Goal: Information Seeking & Learning: Find specific page/section

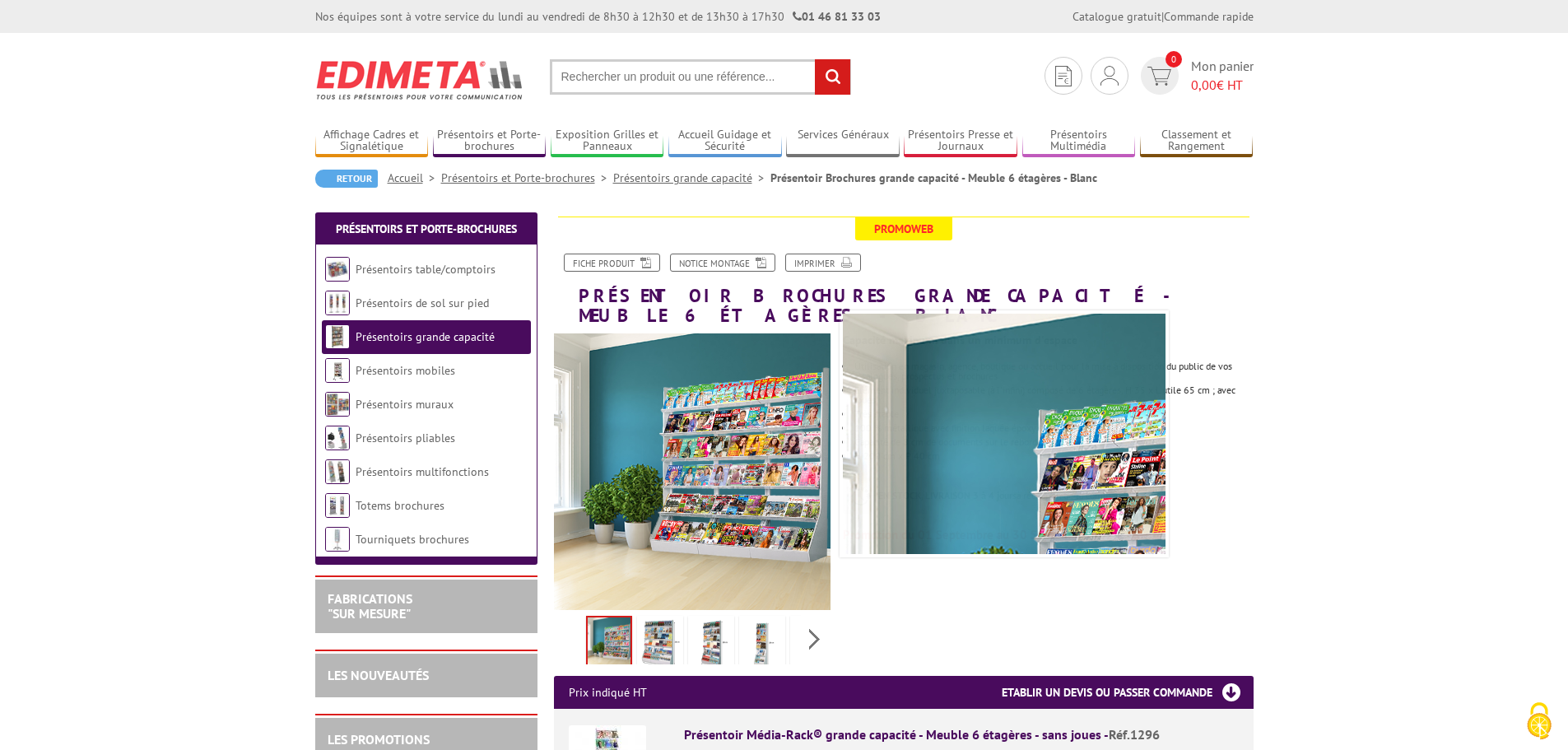
click at [625, 81] on input "text" at bounding box center [700, 77] width 302 height 36
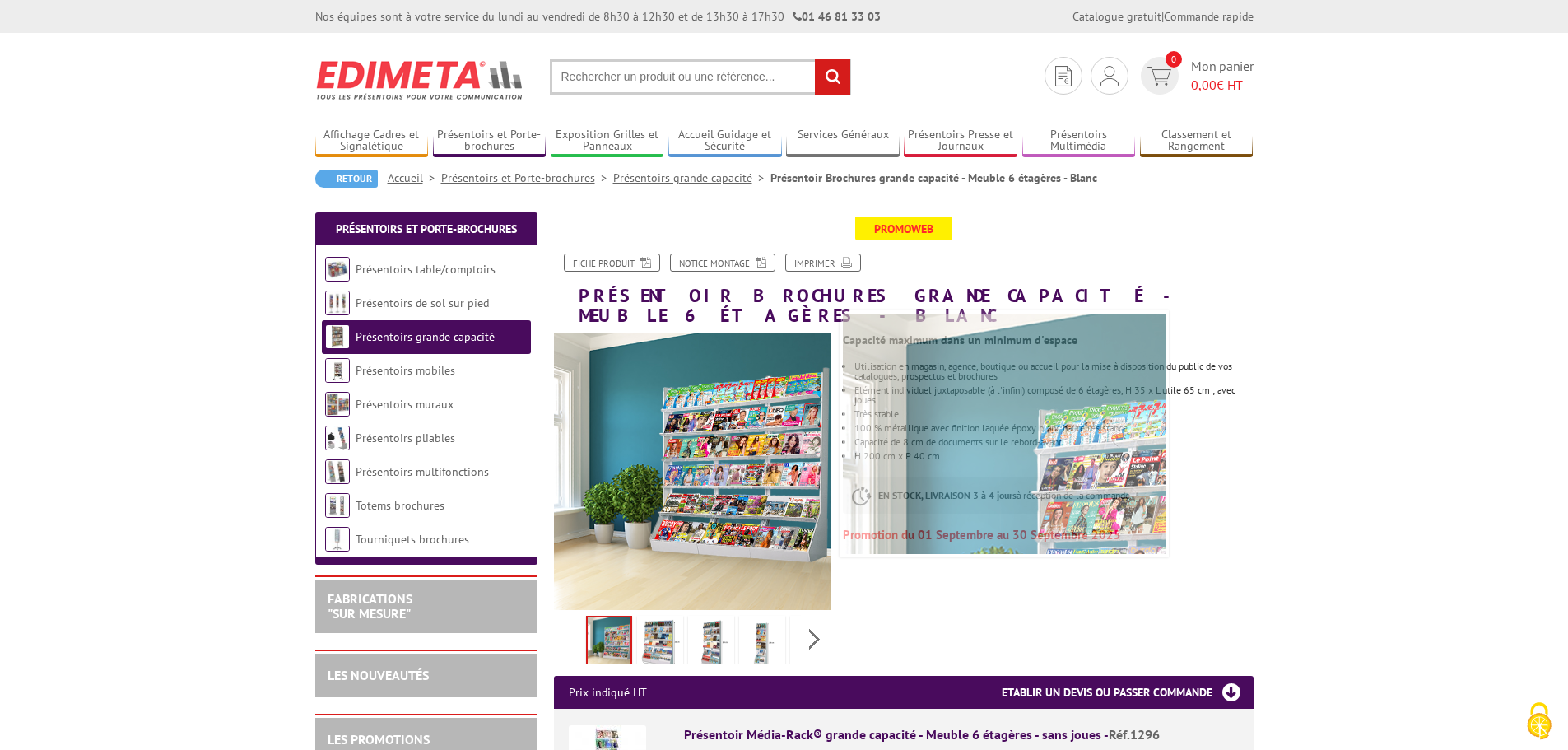
paste input "1"
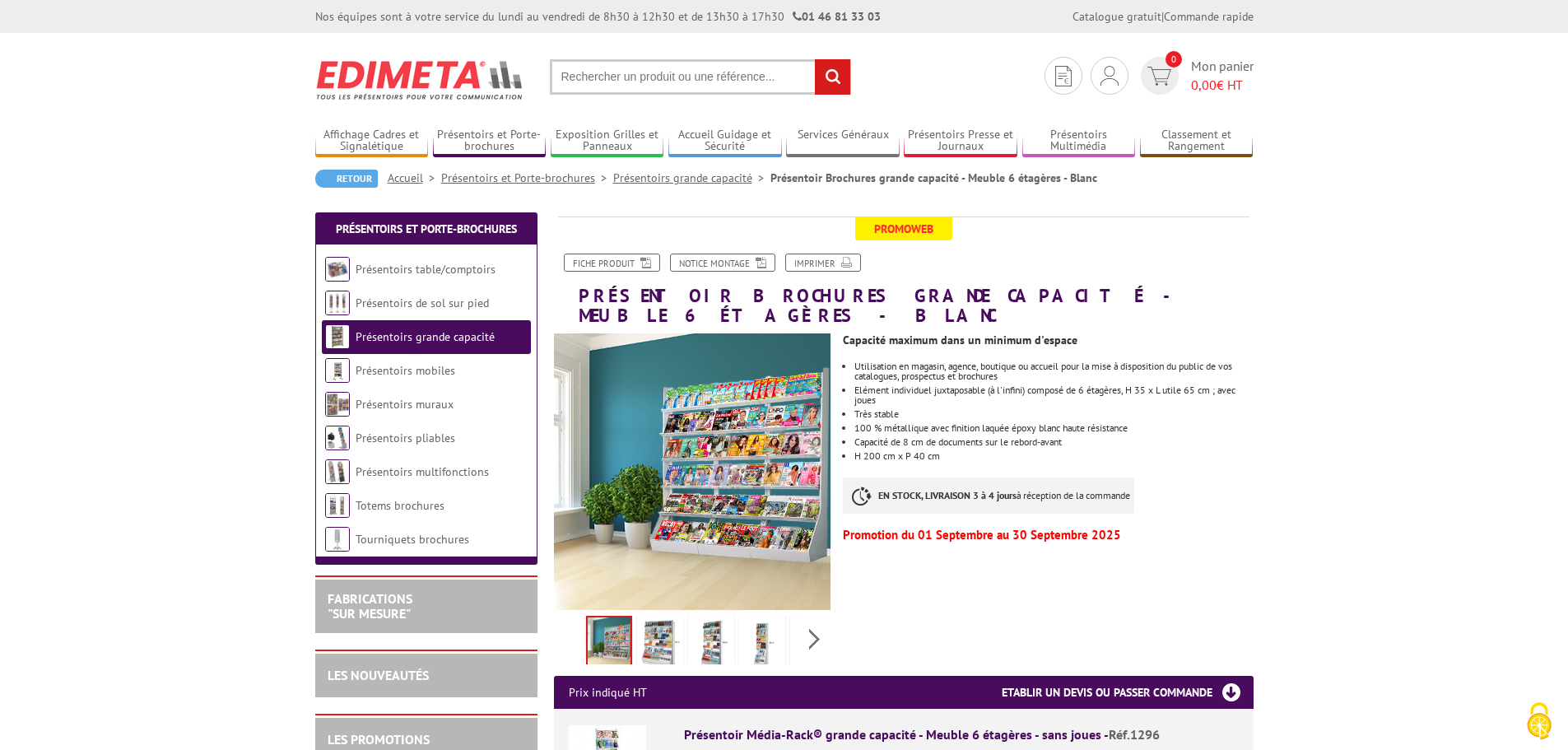
click at [627, 77] on input "text" at bounding box center [700, 77] width 302 height 36
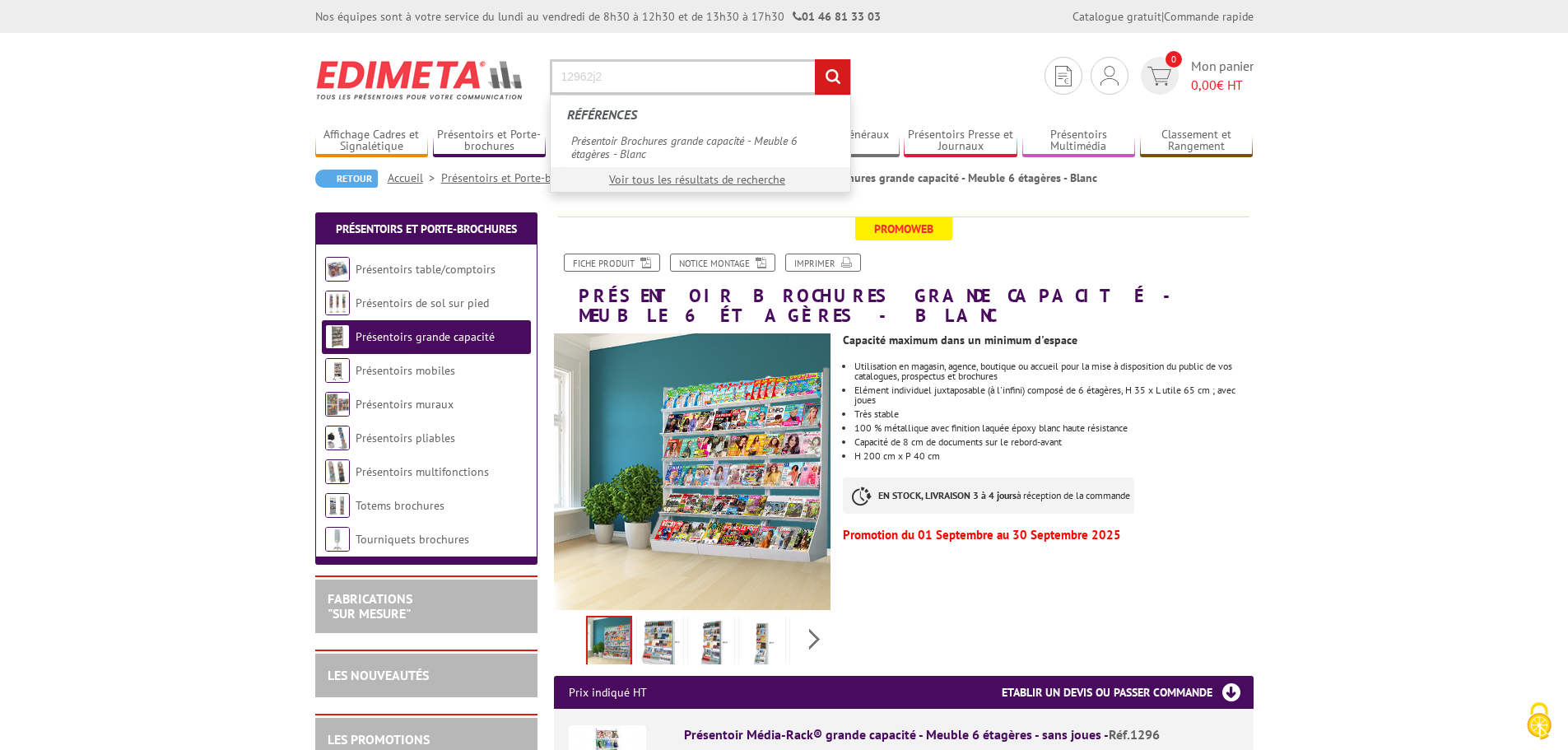
type input "12962j2"
click at [815, 60] on input "rechercher" at bounding box center [832, 77] width 36 height 36
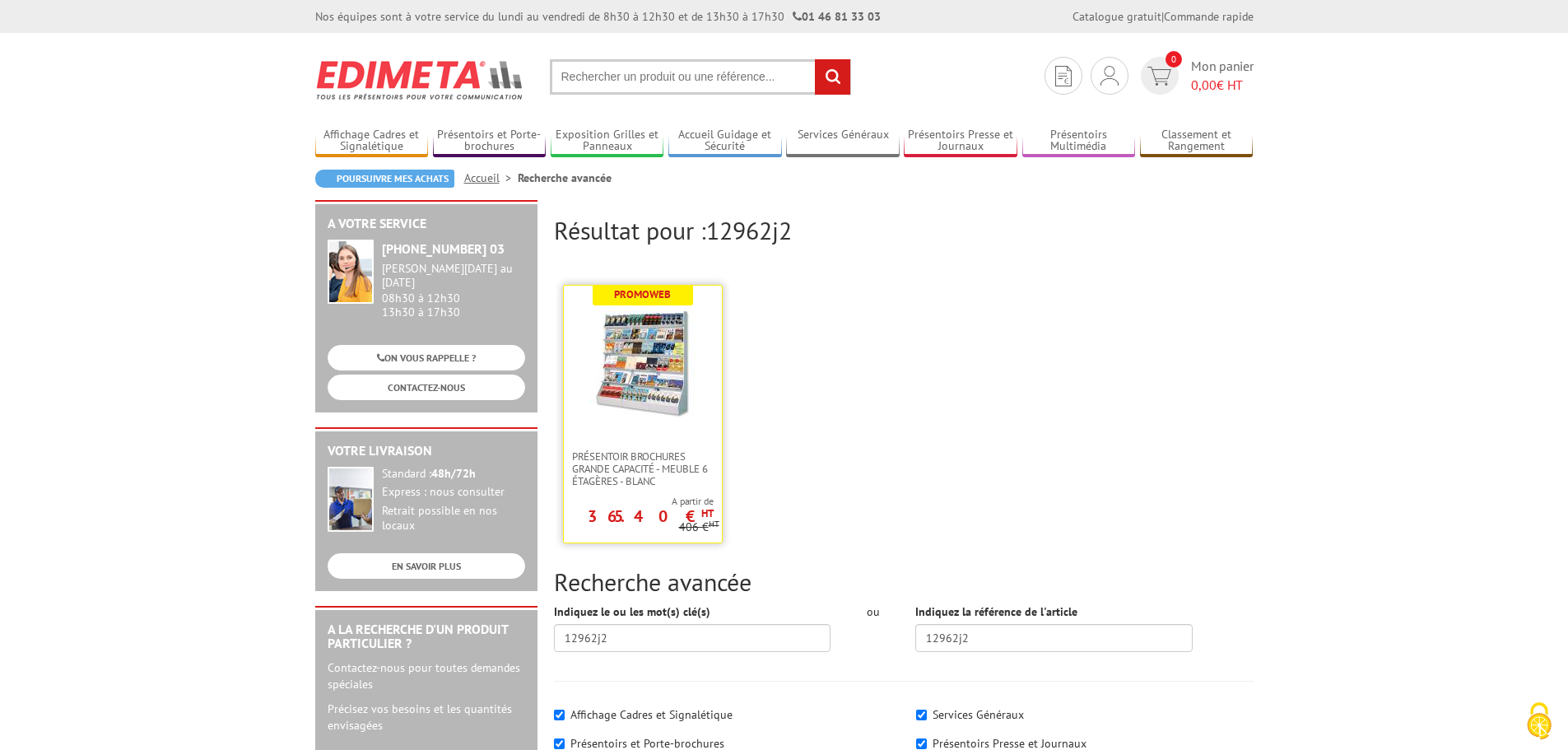
click at [663, 404] on img at bounding box center [643, 364] width 107 height 107
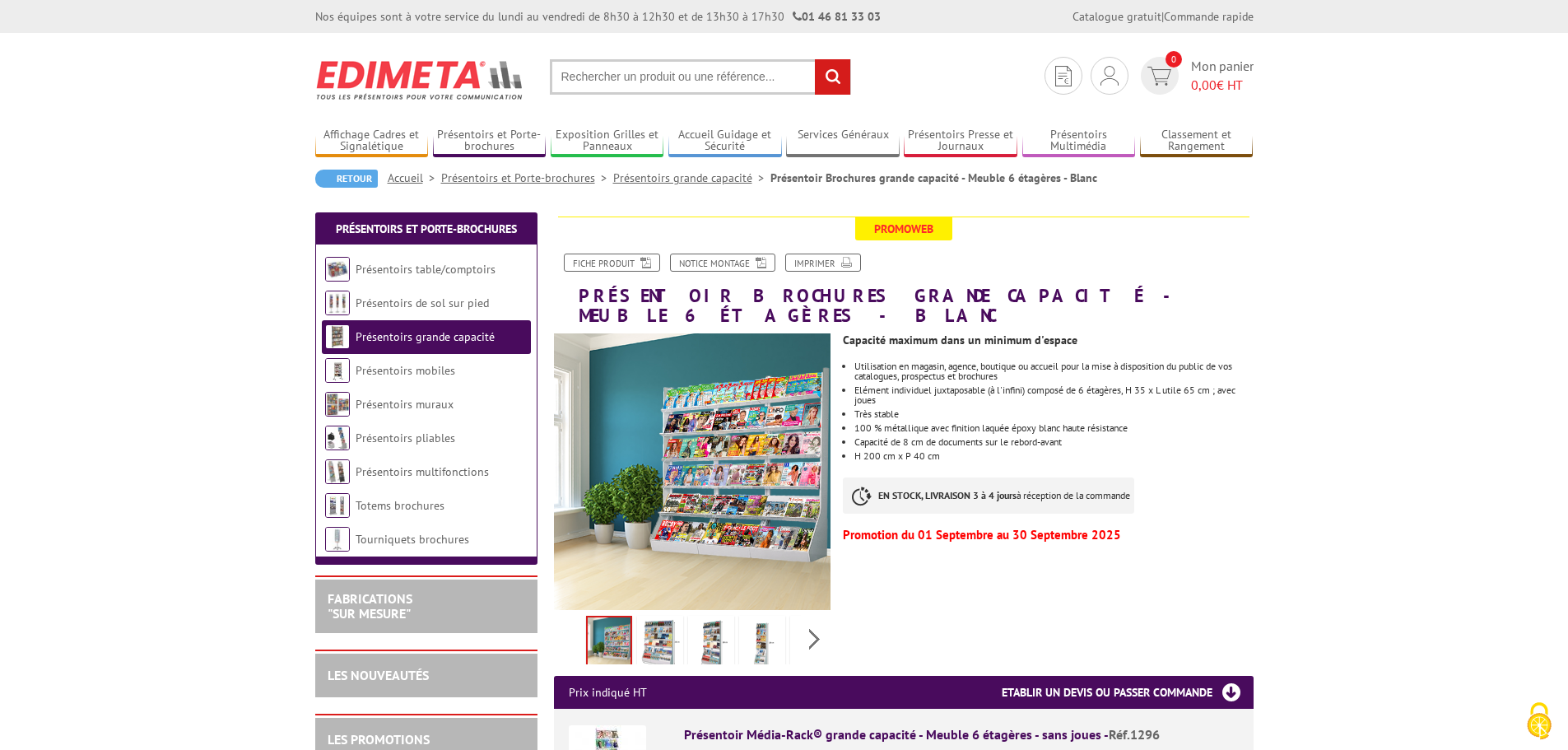
click at [646, 79] on input "text" at bounding box center [700, 77] width 302 height 36
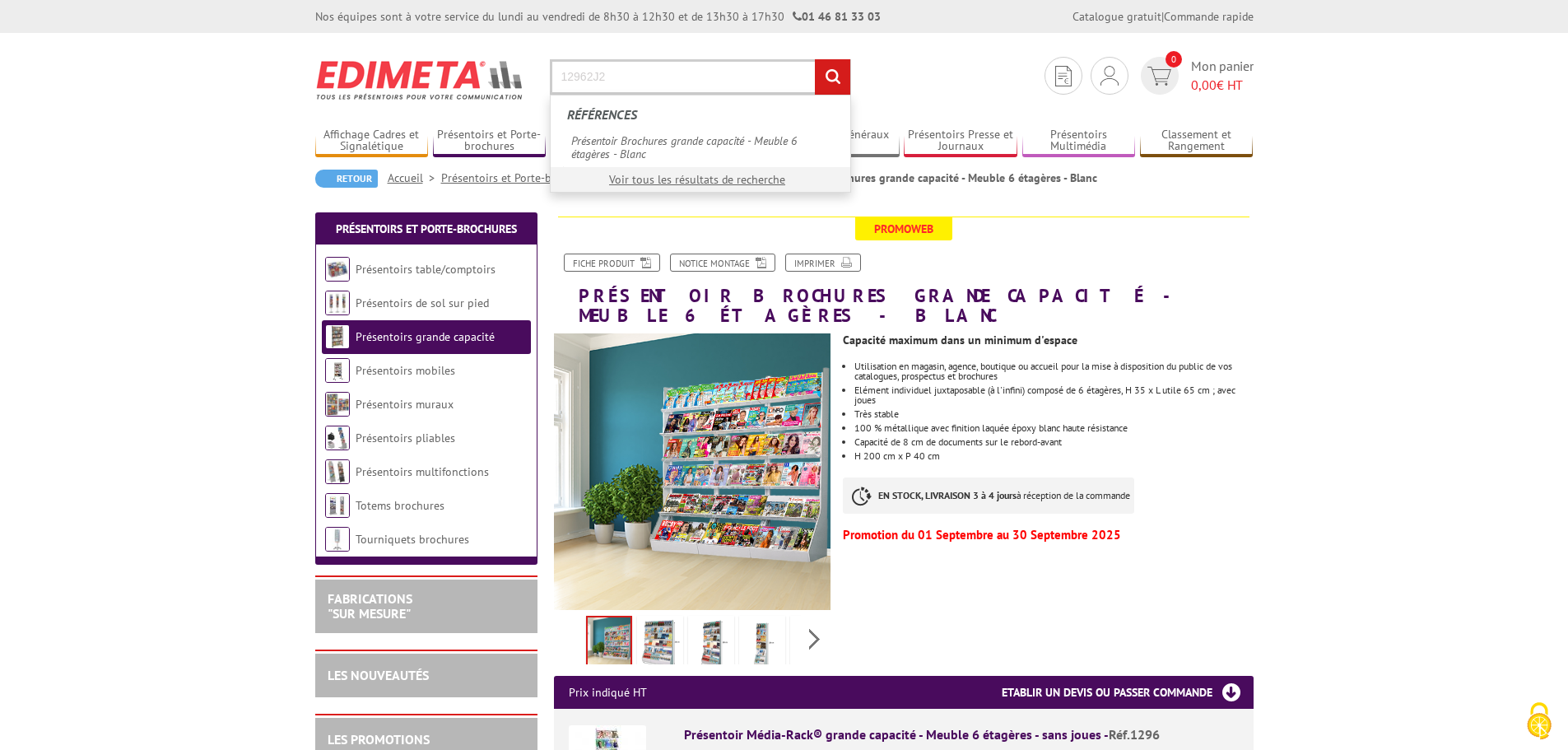
type input "12962J2"
click at [815, 60] on input "rechercher" at bounding box center [832, 77] width 36 height 36
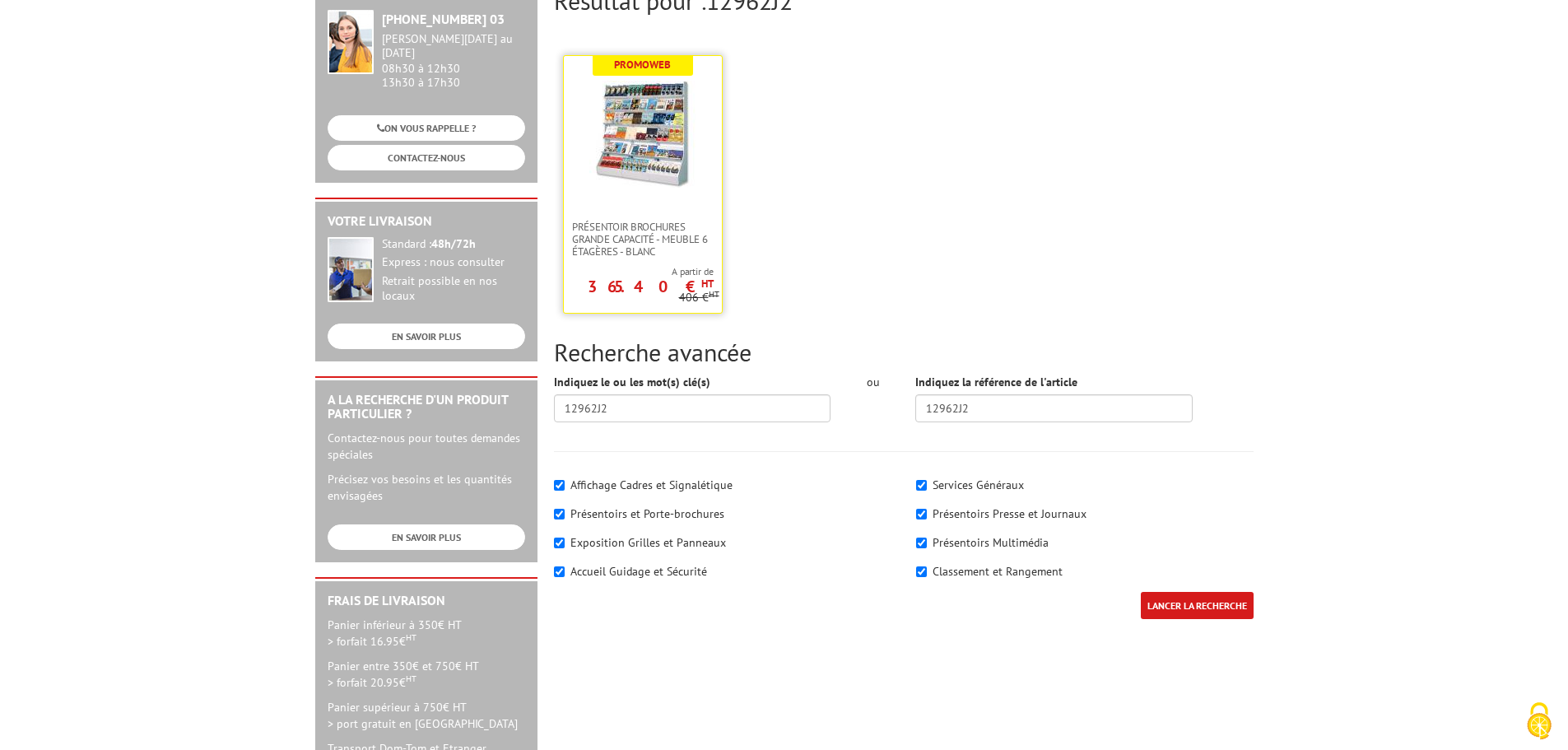
scroll to position [230, 0]
click at [642, 220] on span "Présentoir Brochures grande capacité - Meuble 6 étagères - Blanc" at bounding box center [642, 238] width 141 height 37
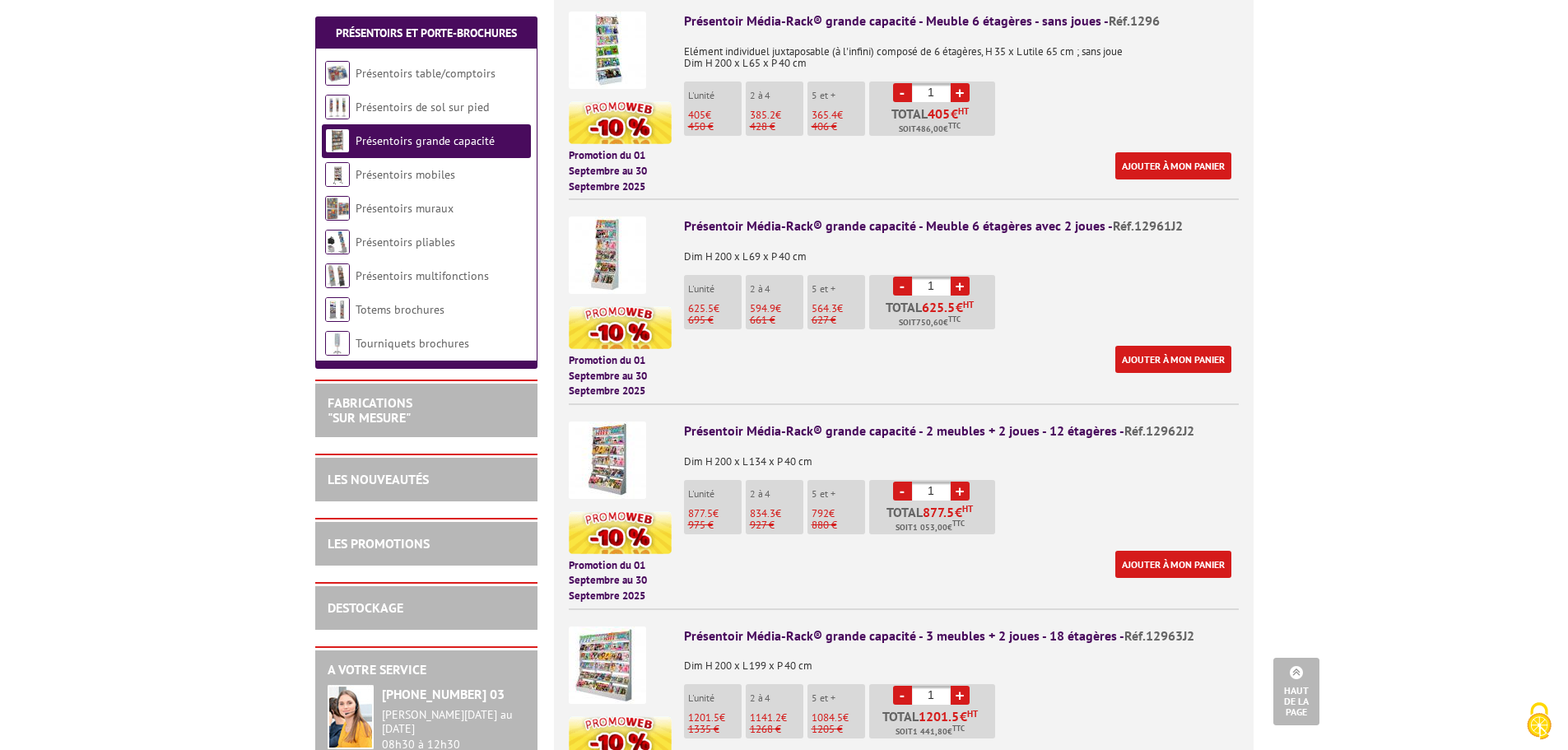
scroll to position [715, 0]
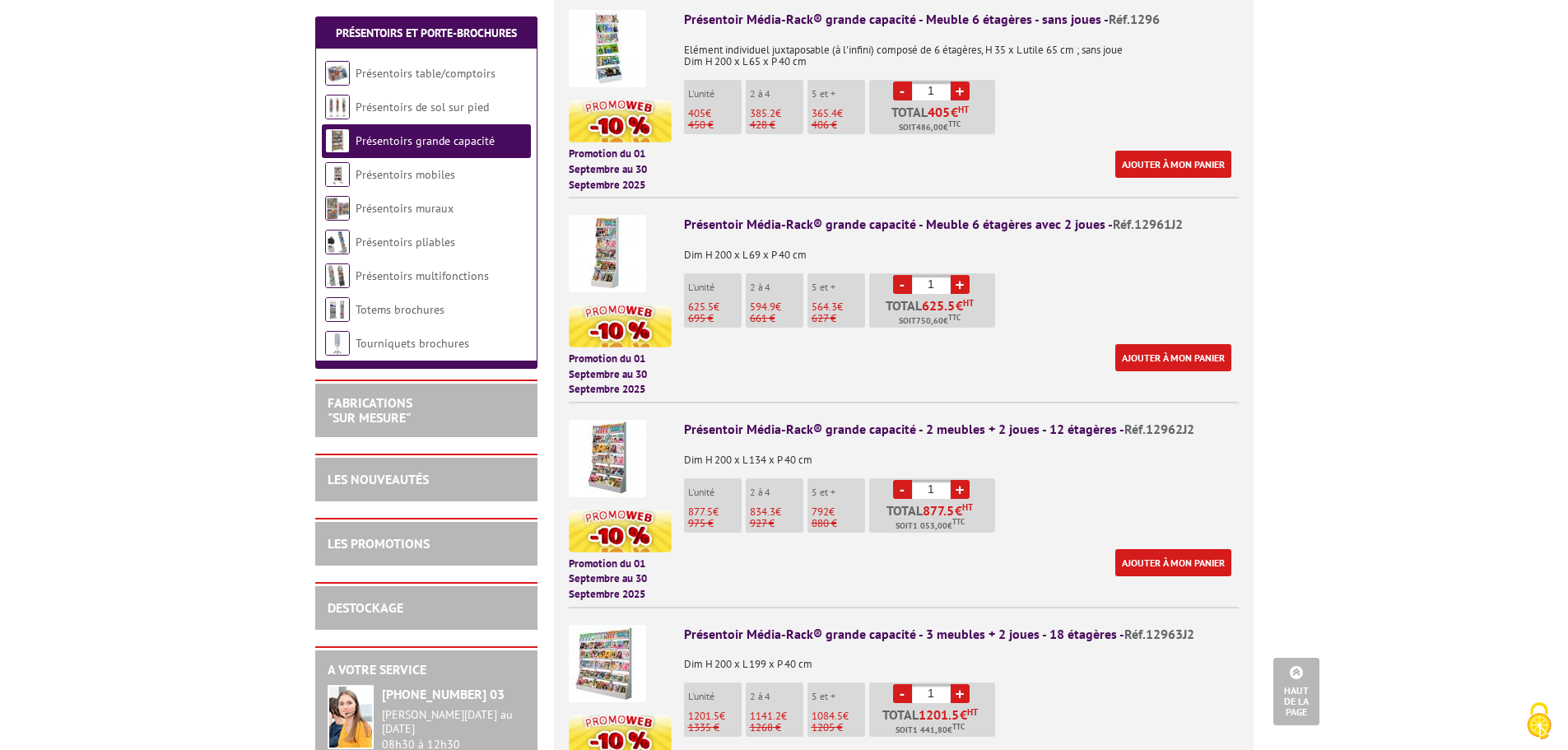
click at [602, 437] on img at bounding box center [607, 458] width 77 height 77
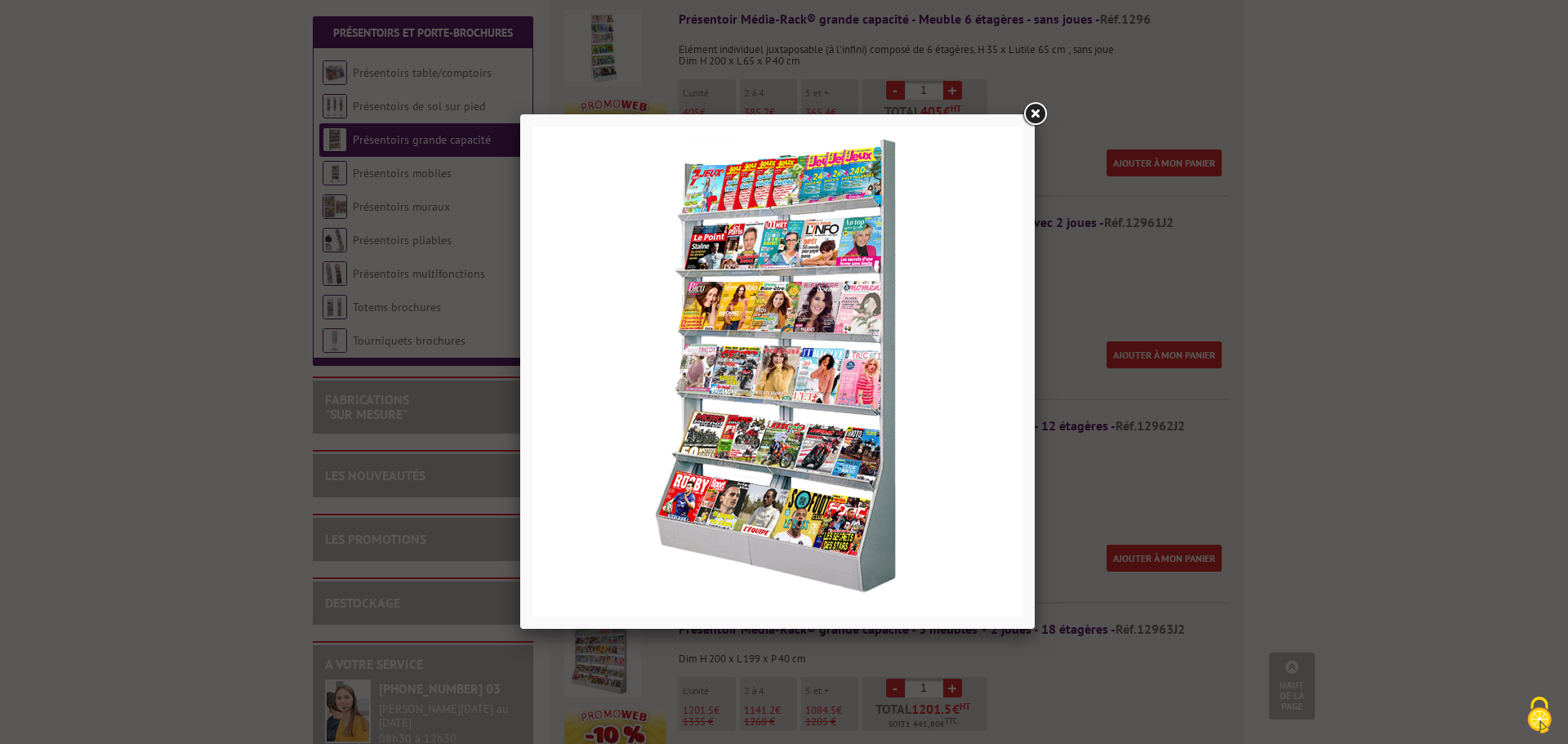
click at [1038, 120] on link at bounding box center [1034, 114] width 29 height 29
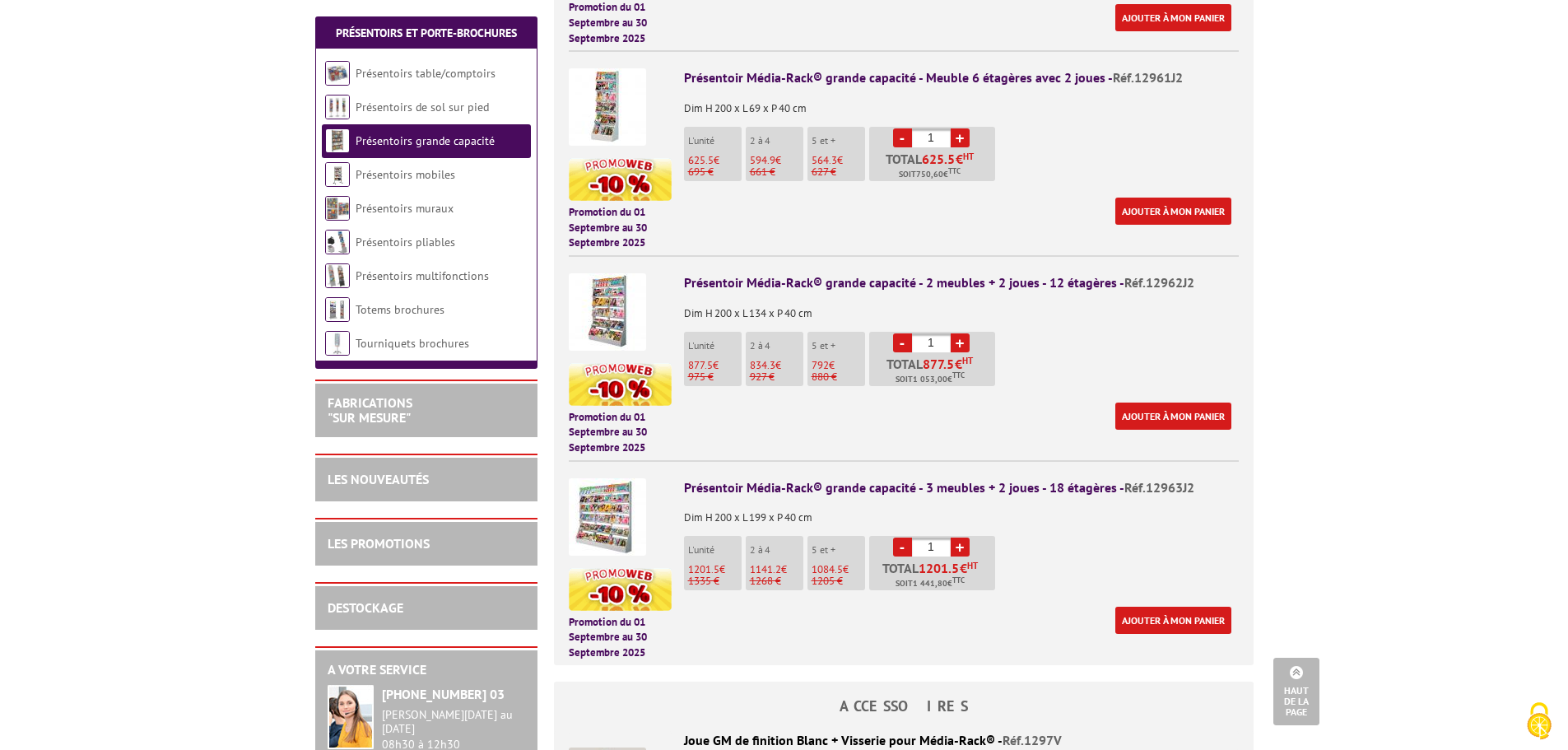
scroll to position [881, 0]
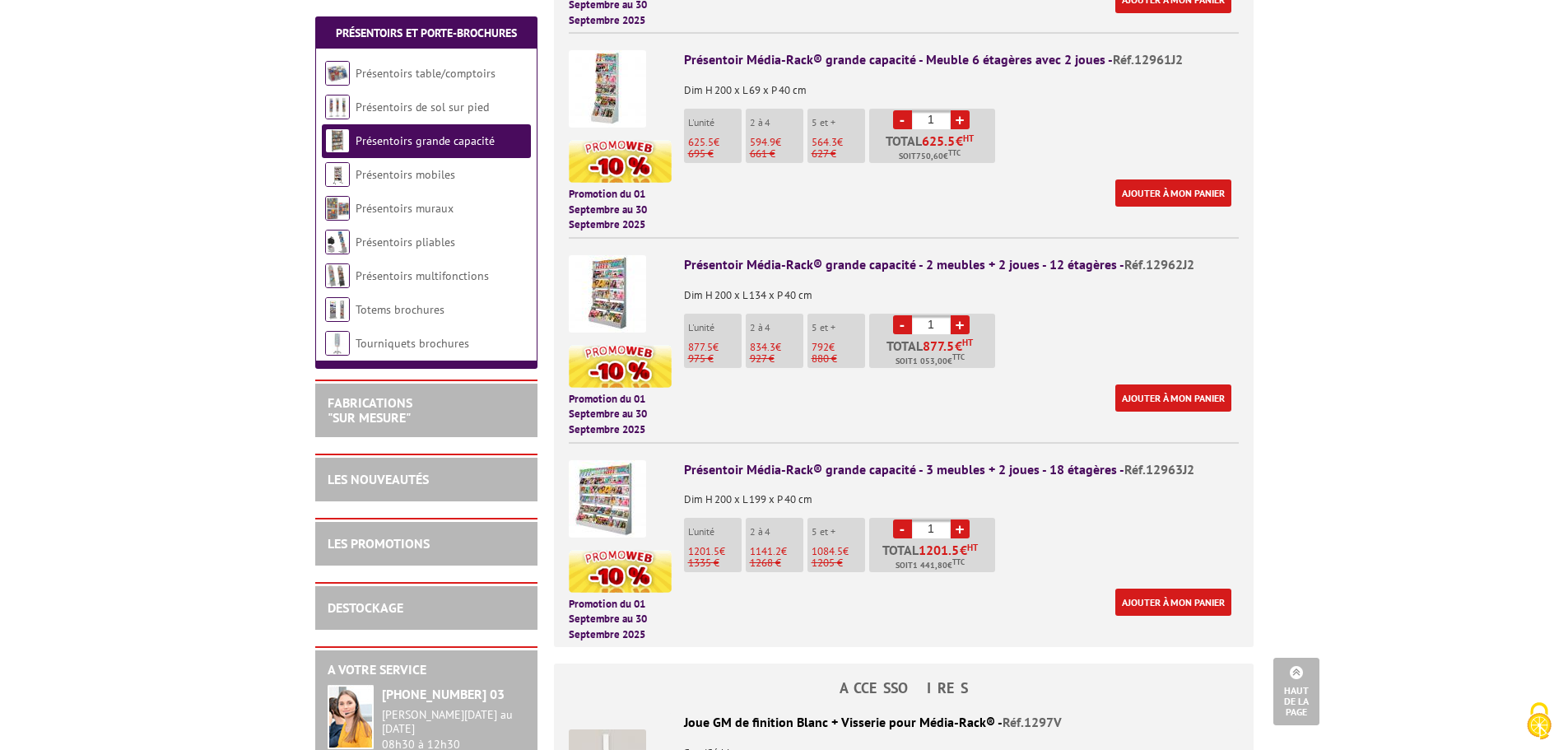
click at [598, 298] on img at bounding box center [607, 294] width 77 height 77
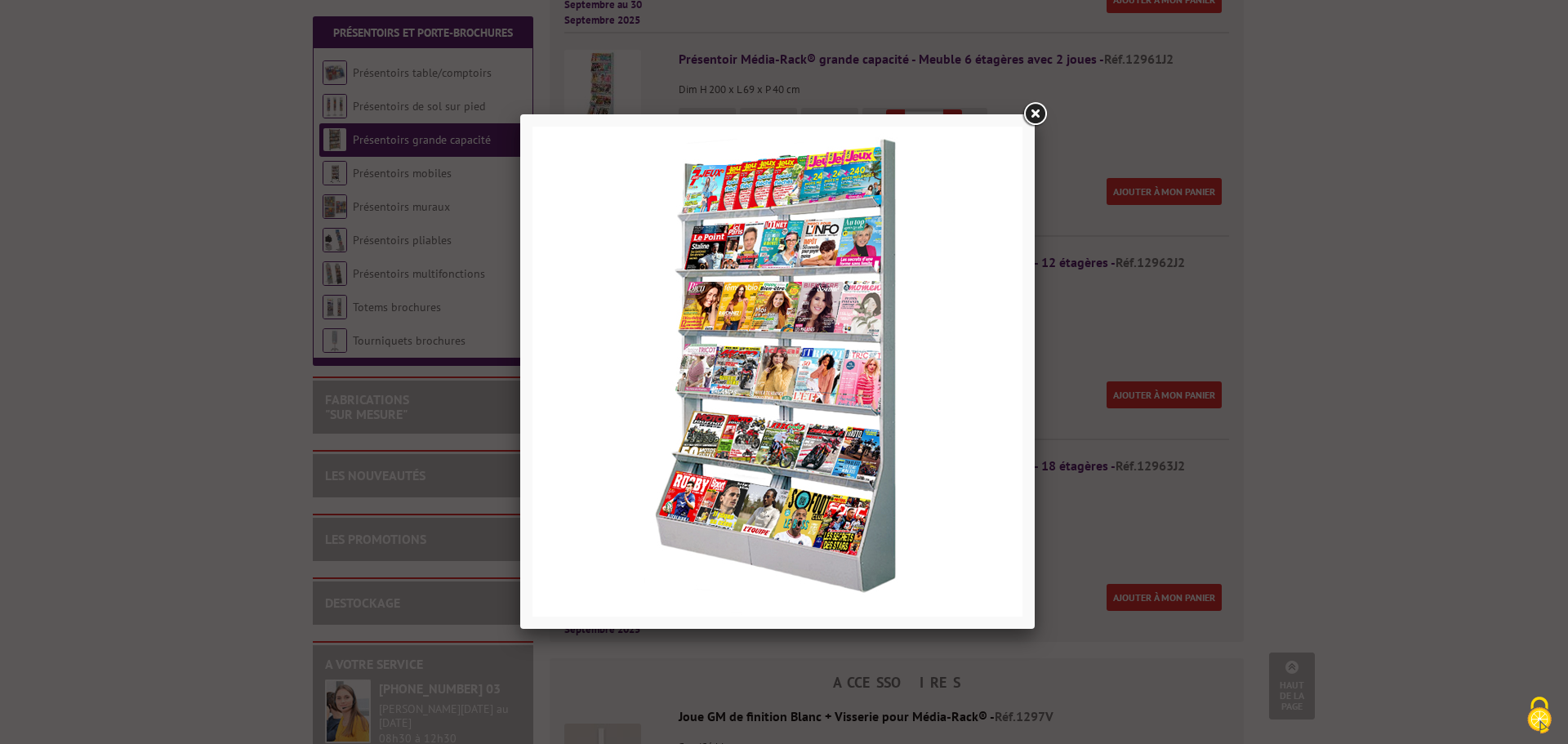
click at [1036, 114] on link at bounding box center [1034, 114] width 29 height 29
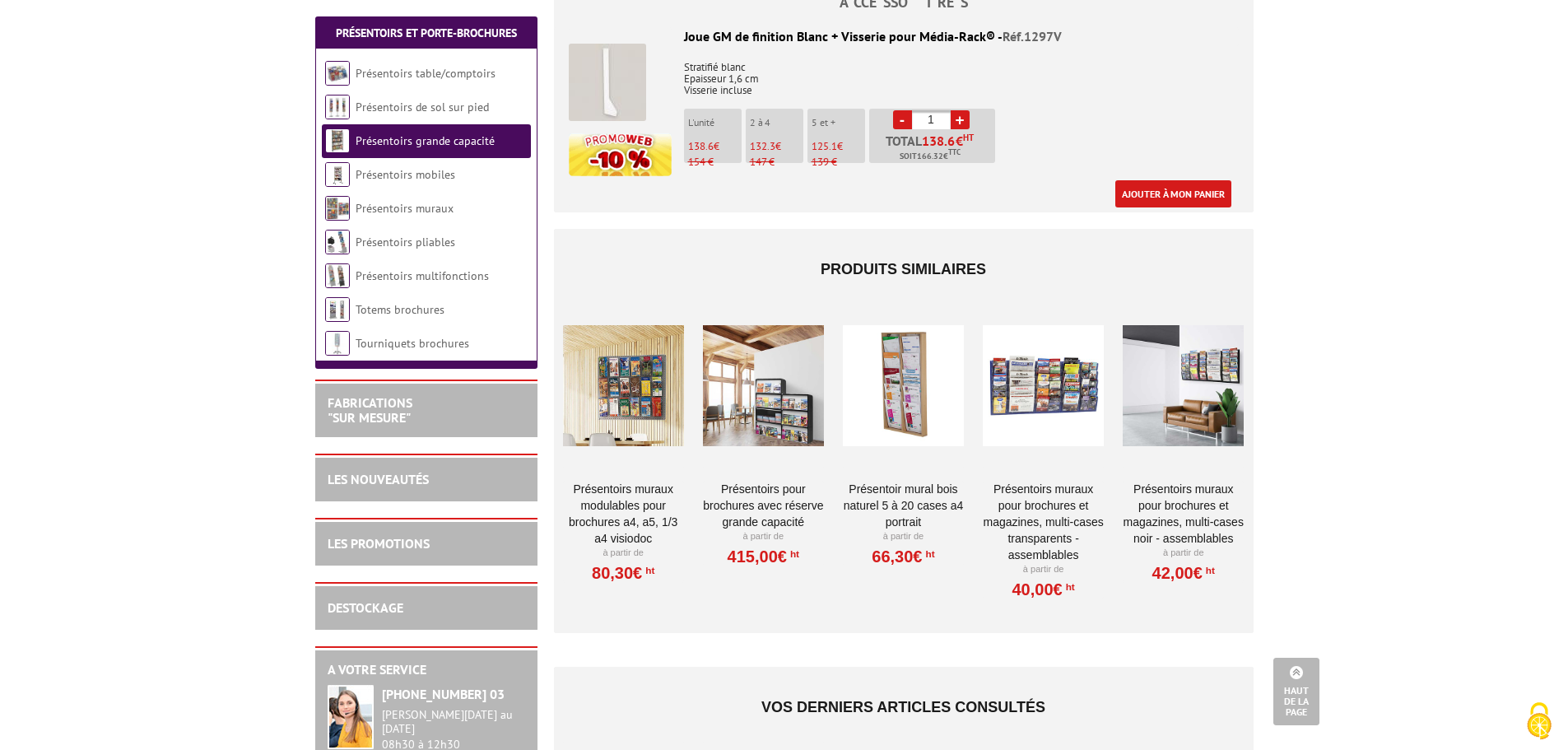
scroll to position [1568, 0]
